Goal: Task Accomplishment & Management: Manage account settings

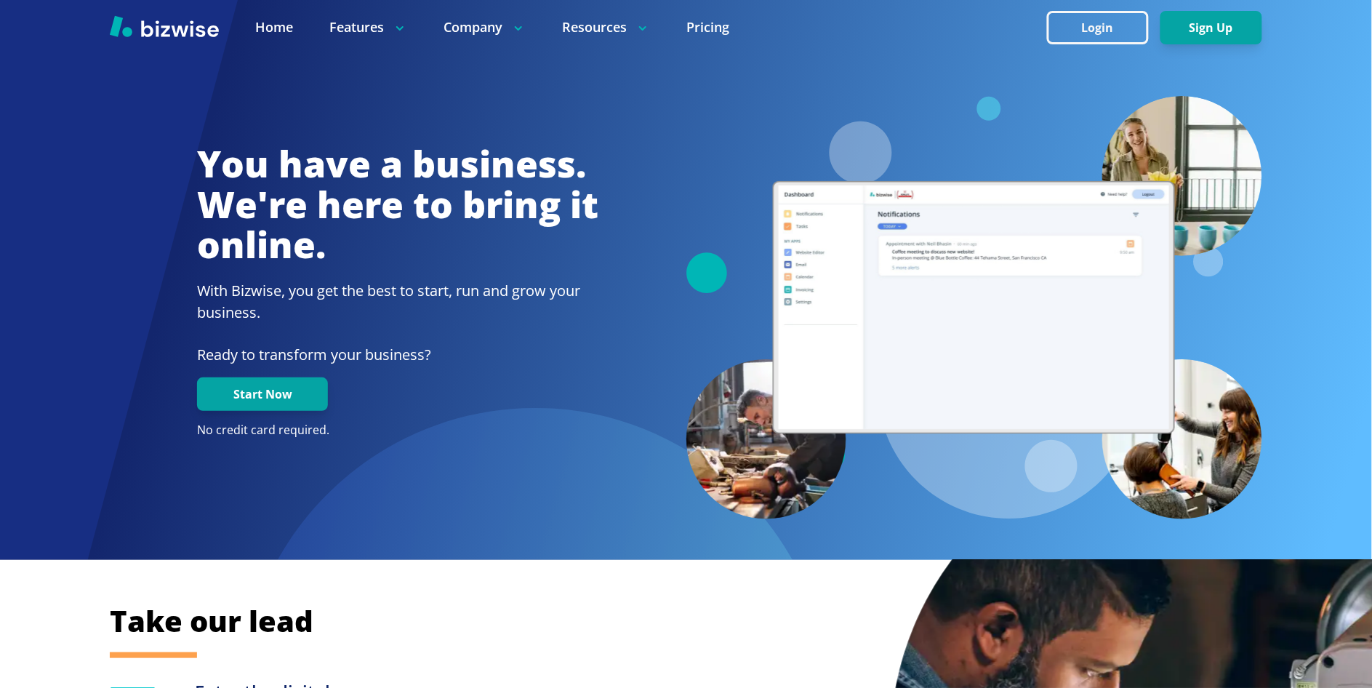
click at [1072, 18] on button "Login" at bounding box center [1098, 27] width 102 height 33
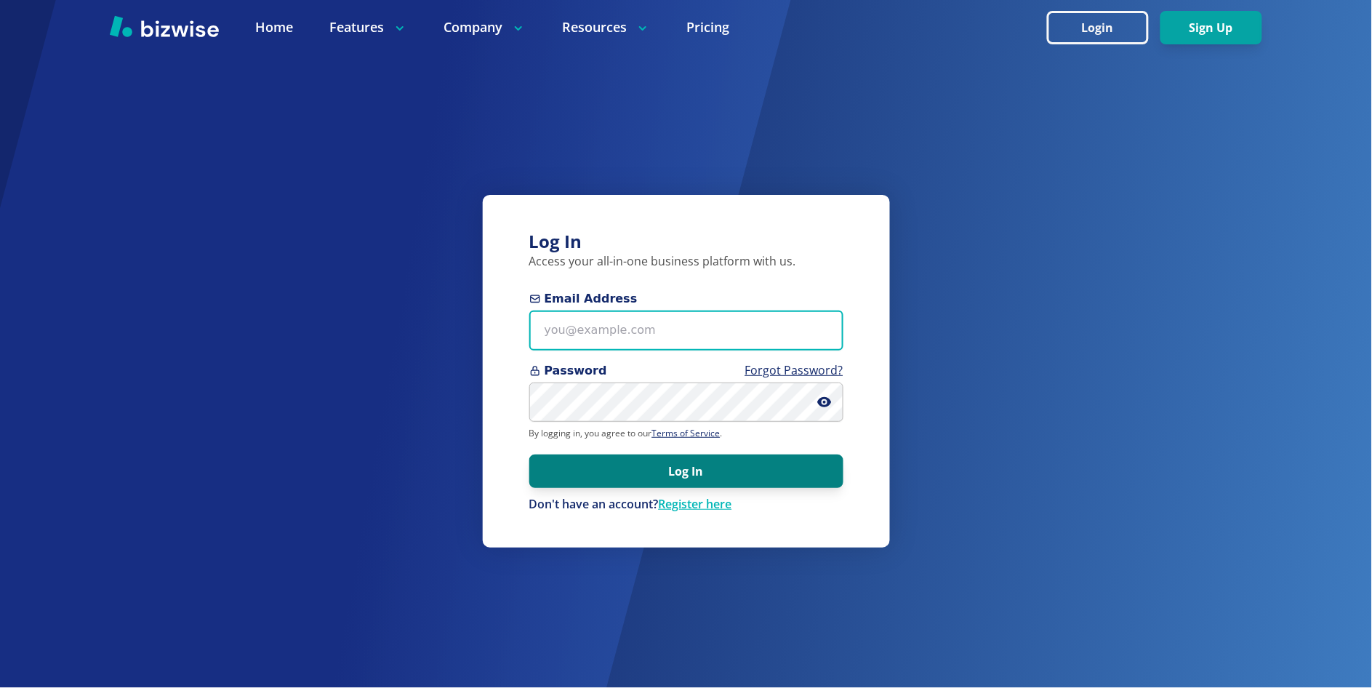
type input "[PERSON_NAME][EMAIL_ADDRESS][DOMAIN_NAME]"
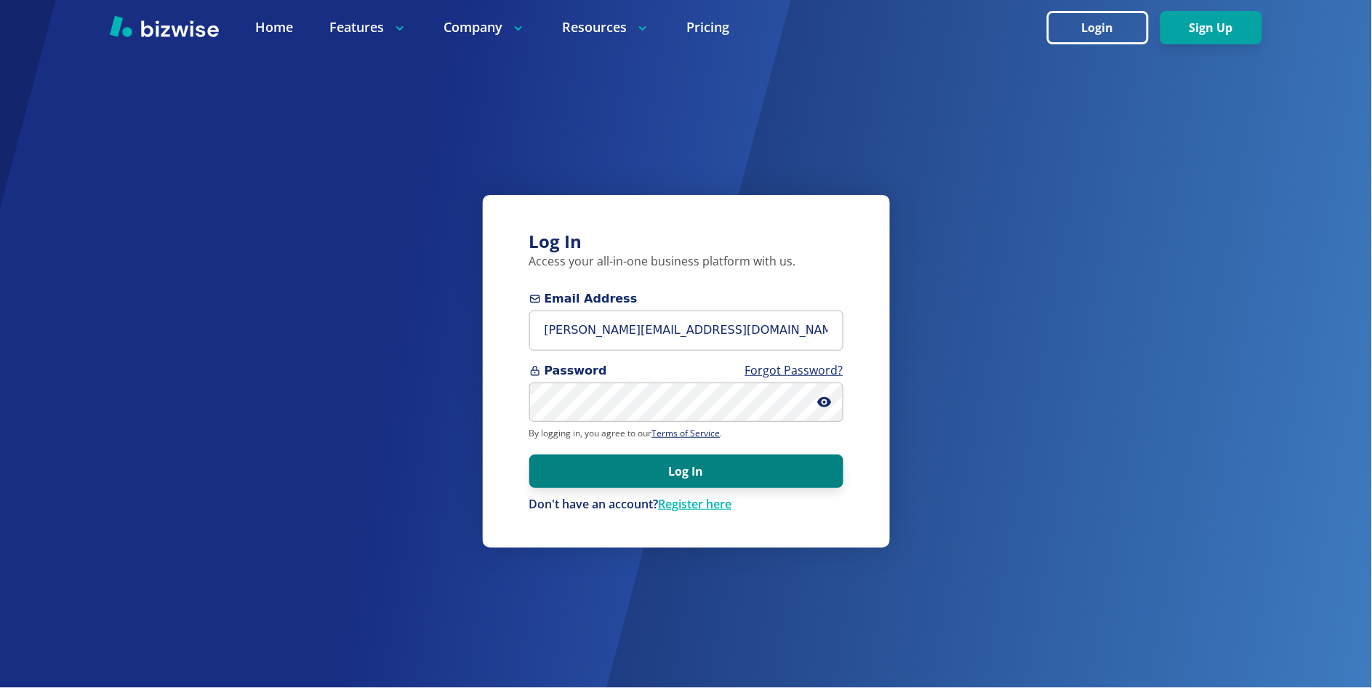
click at [684, 471] on button "Log In" at bounding box center [686, 470] width 314 height 33
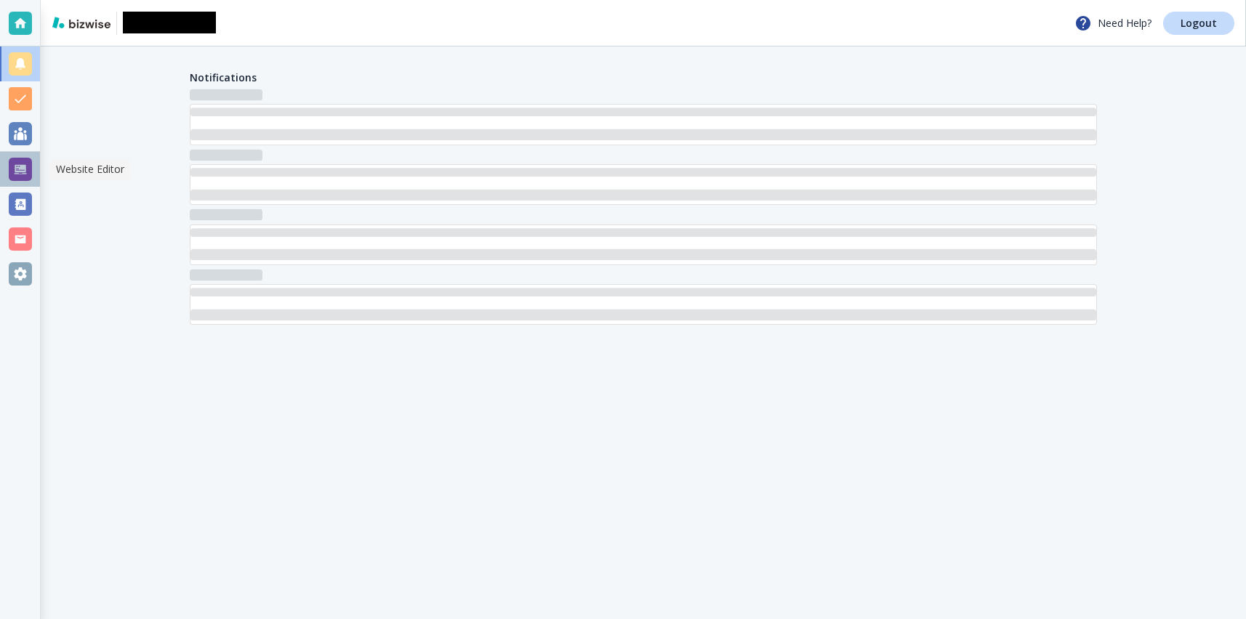
click at [22, 169] on div at bounding box center [20, 169] width 23 height 23
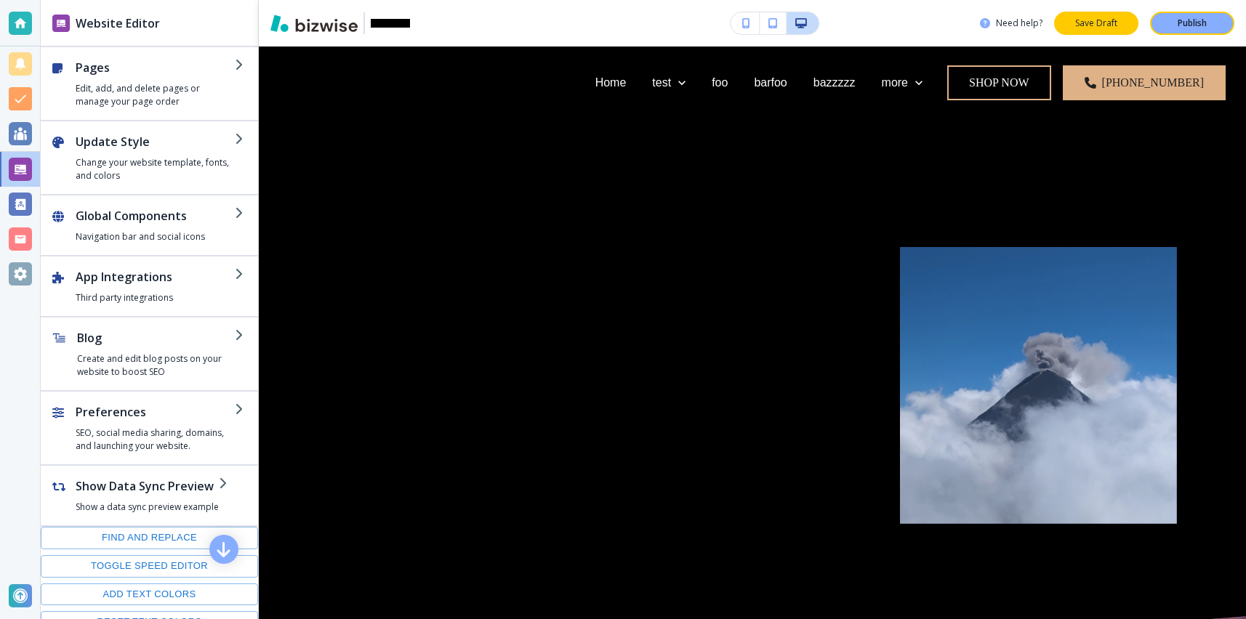
click at [1101, 17] on p "Save Draft" at bounding box center [1096, 23] width 47 height 13
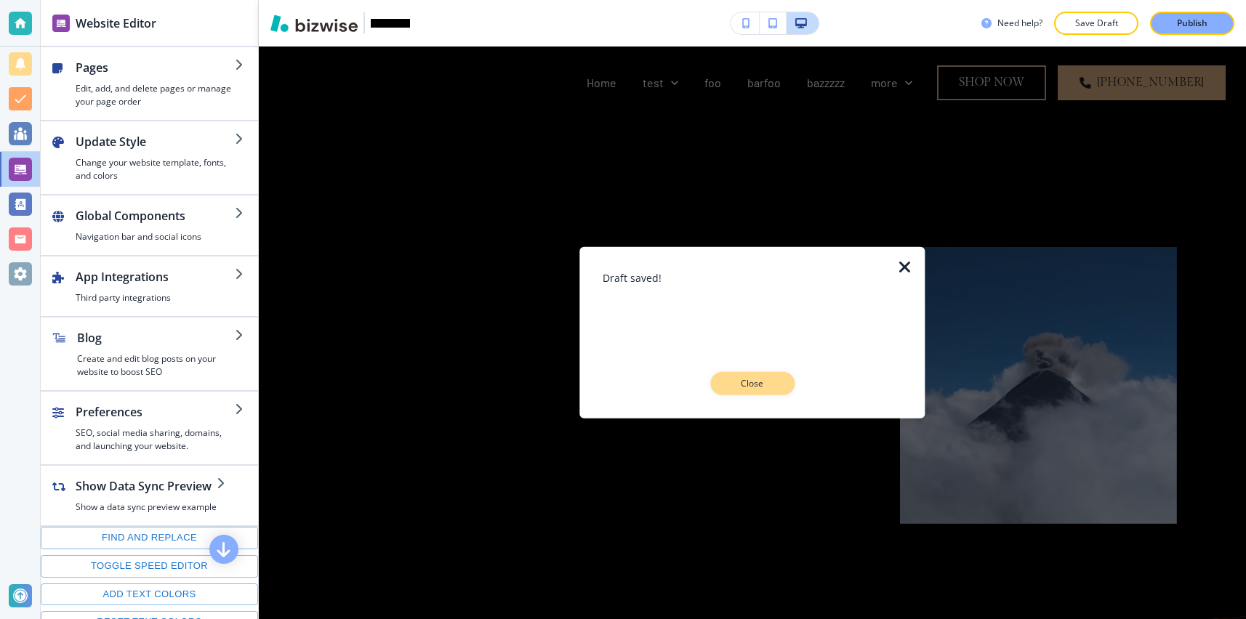
click at [769, 380] on p "Close" at bounding box center [752, 383] width 47 height 13
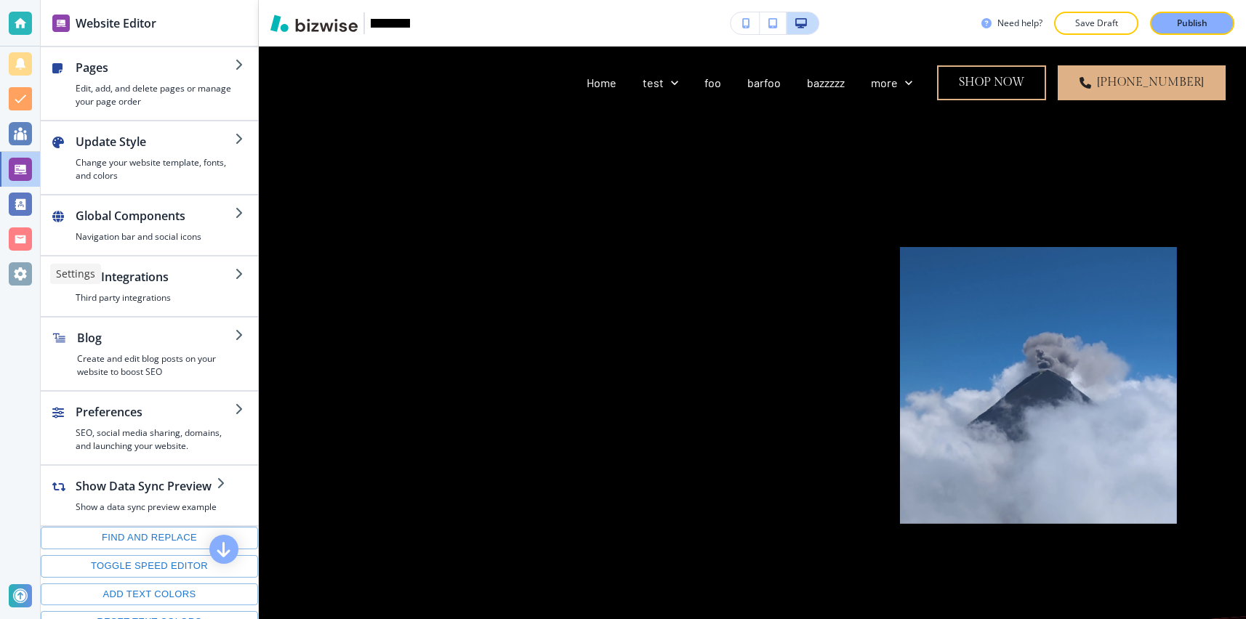
click at [17, 270] on div at bounding box center [20, 273] width 23 height 23
